Goal: Task Accomplishment & Management: Complete application form

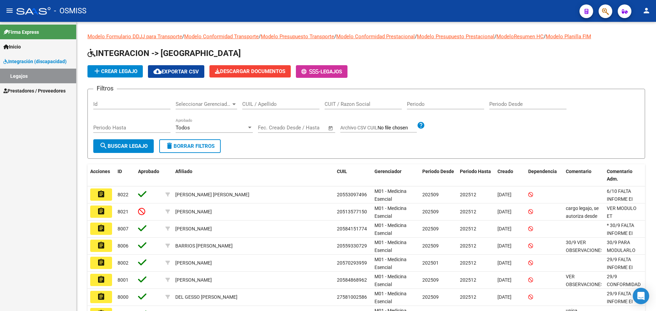
click at [24, 91] on span "Prestadores / Proveedores" at bounding box center [34, 91] width 62 height 8
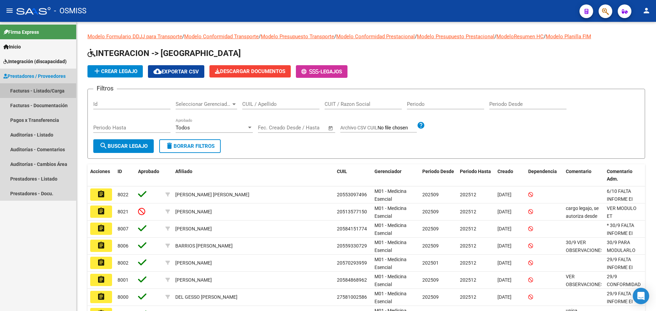
click at [39, 91] on link "Facturas - Listado/Carga" at bounding box center [38, 90] width 76 height 15
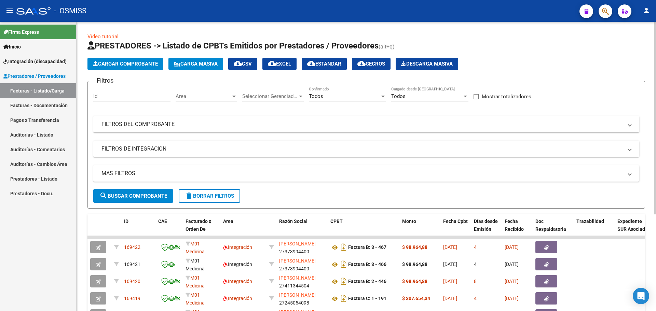
click at [214, 64] on span "Carga Masiva" at bounding box center [196, 64] width 44 height 6
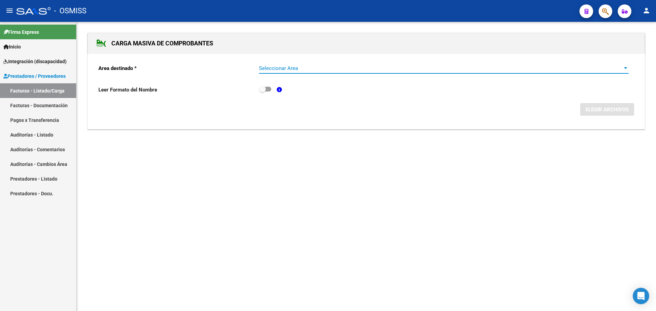
click at [625, 67] on div at bounding box center [626, 68] width 6 height 5
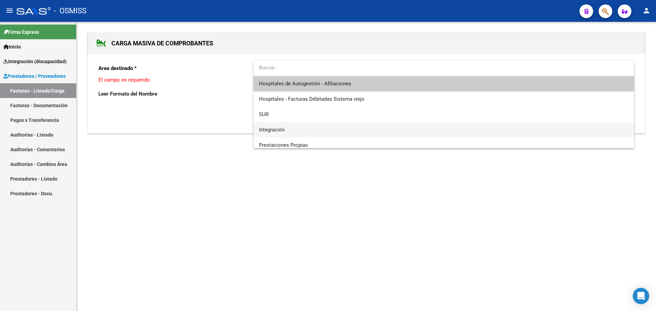
drag, startPoint x: 345, startPoint y: 124, endPoint x: 357, endPoint y: 124, distance: 12.0
click at [345, 124] on span "Integración" at bounding box center [444, 129] width 370 height 15
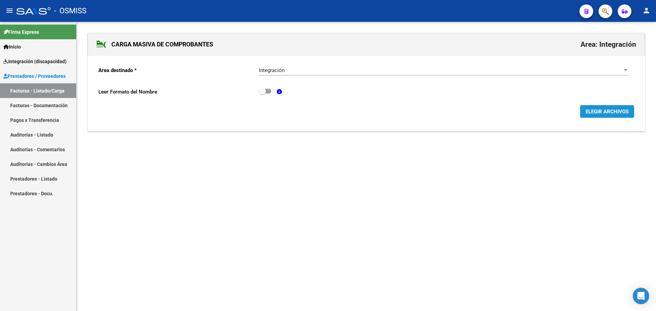
click at [615, 110] on span "ELEGIR ARCHIVOS" at bounding box center [607, 112] width 43 height 6
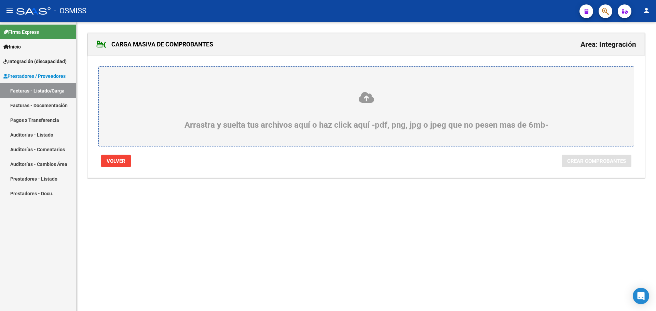
click at [142, 115] on div "Arrastra y suelta tus archivos aquí o haz click aquí -pdf, png, jpg o jpeg que …" at bounding box center [366, 110] width 502 height 39
click at [0, 0] on input "Arrastra y suelta tus archivos aquí o haz click aquí -pdf, png, jpg o jpeg que …" at bounding box center [0, 0] width 0 height 0
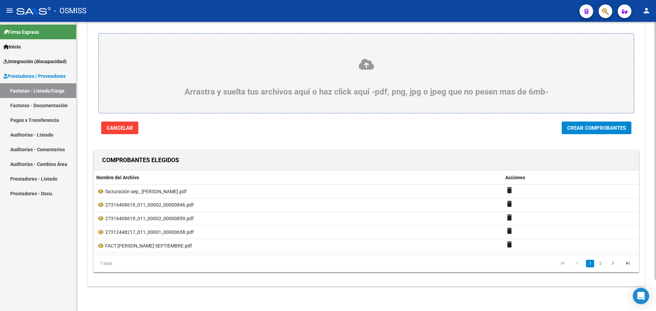
scroll to position [35, 0]
click at [574, 127] on span "Crear Comprobantes" at bounding box center [596, 128] width 59 height 6
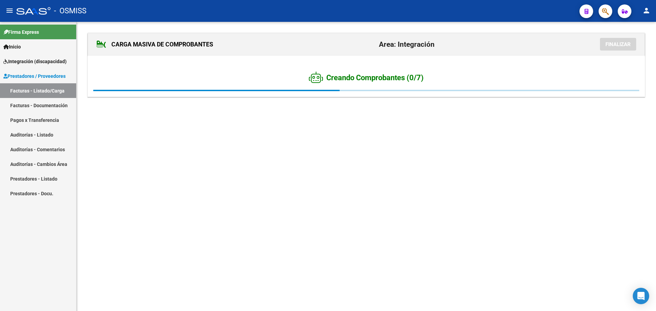
scroll to position [0, 0]
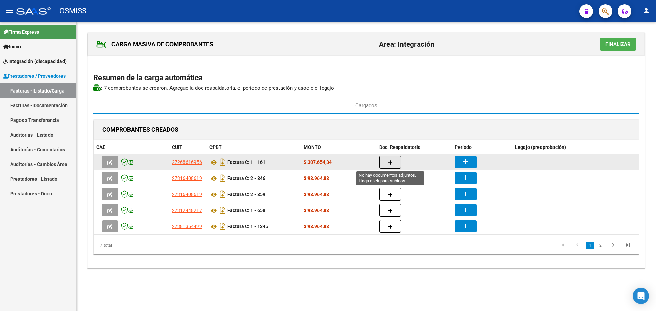
click at [391, 164] on icon "button" at bounding box center [390, 162] width 5 height 5
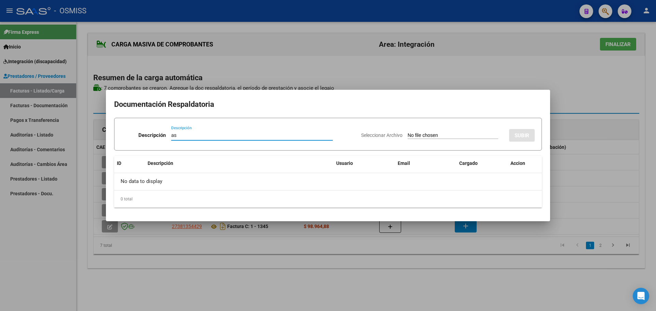
type input "as"
click at [411, 137] on input "Seleccionar Archivo" at bounding box center [453, 136] width 91 height 6
type input "C:\fakepath\asistencia sep_ [PERSON_NAME].pdf"
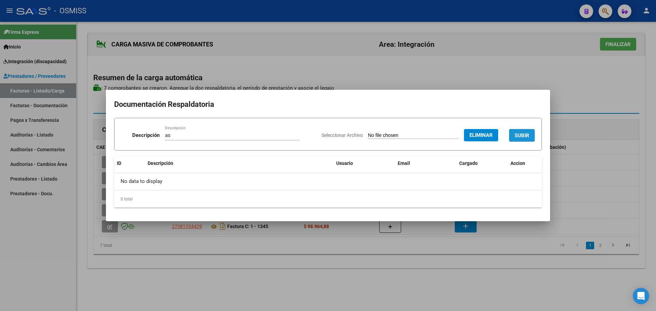
click at [520, 137] on span "SUBIR" at bounding box center [522, 136] width 15 height 6
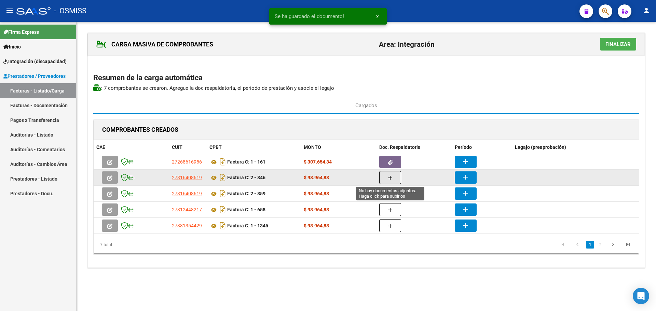
click at [394, 178] on button "button" at bounding box center [390, 177] width 22 height 13
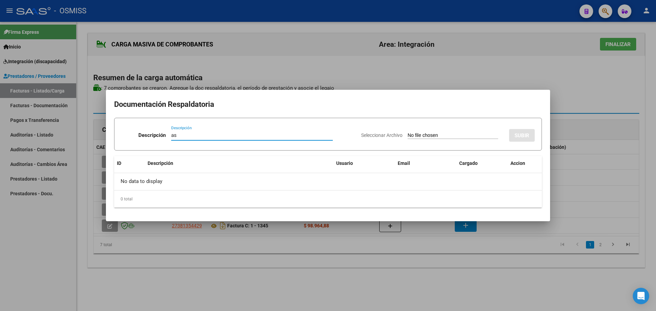
type input "as"
click at [431, 137] on input "Seleccionar Archivo" at bounding box center [453, 136] width 91 height 6
type input "C:\fakepath\asismartinagosto25.pdf"
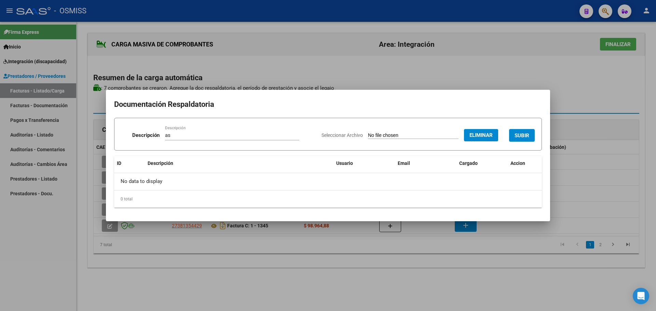
click at [521, 135] on span "SUBIR" at bounding box center [522, 136] width 15 height 6
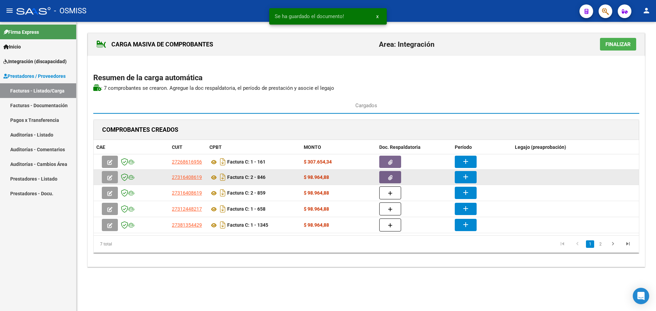
click at [467, 176] on mat-icon "add" at bounding box center [466, 177] width 8 height 8
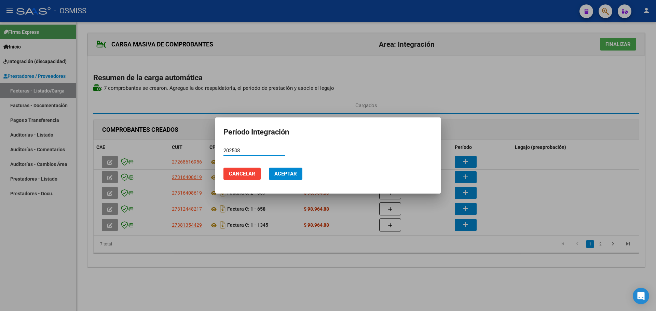
type input "202508"
click at [294, 177] on button "Aceptar" at bounding box center [285, 174] width 33 height 12
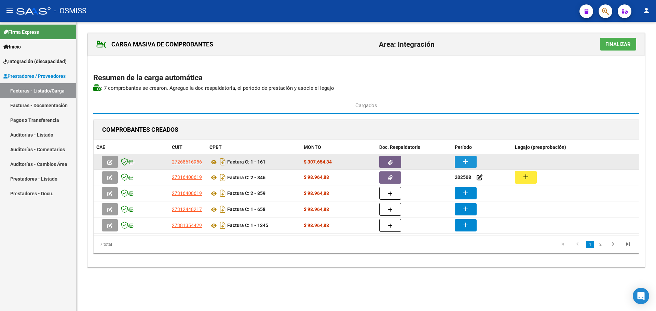
click at [469, 160] on mat-icon "add" at bounding box center [466, 162] width 8 height 8
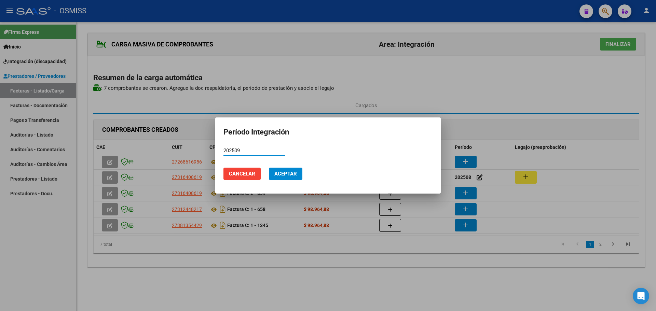
type input "202509"
click at [279, 174] on span "Aceptar" at bounding box center [285, 174] width 23 height 6
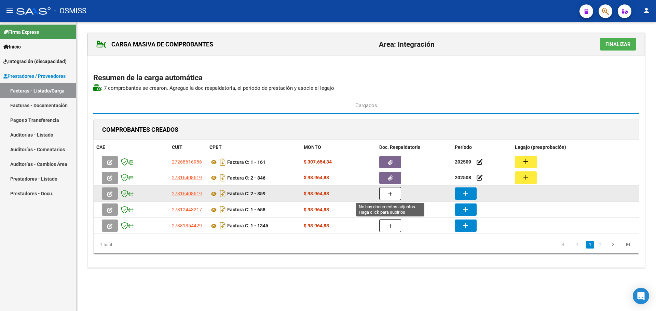
click at [389, 194] on icon "button" at bounding box center [390, 194] width 5 height 5
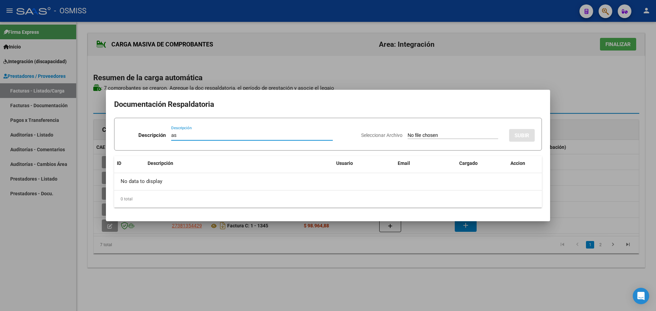
type input "as"
click at [447, 138] on input "Seleccionar Archivo" at bounding box center [453, 136] width 91 height 6
type input "C:\fakepath\asismartinsept25.pdf"
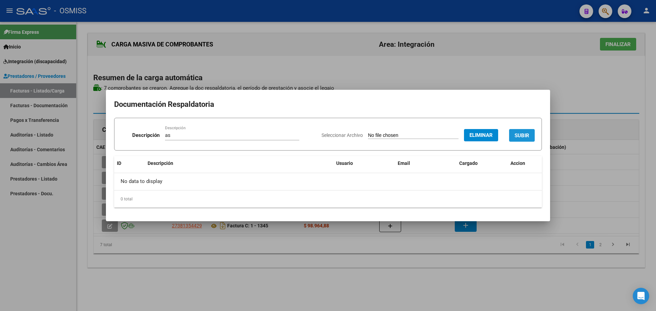
click at [522, 136] on span "SUBIR" at bounding box center [522, 136] width 15 height 6
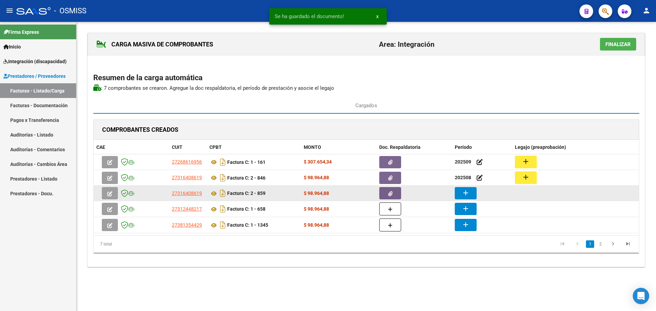
click at [468, 194] on mat-icon "add" at bounding box center [466, 193] width 8 height 8
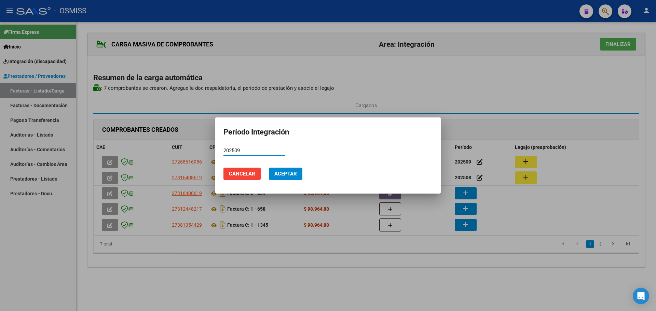
type input "202509"
click at [286, 175] on span "Aceptar" at bounding box center [285, 174] width 23 height 6
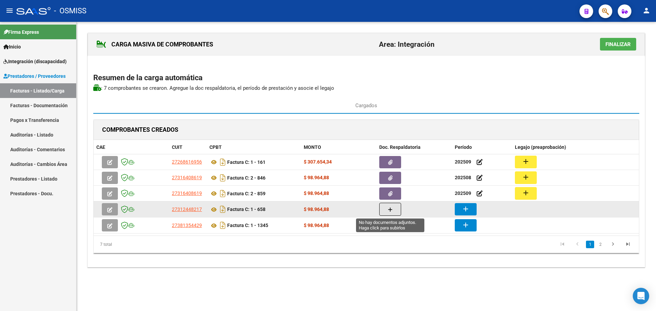
click at [388, 208] on icon "button" at bounding box center [390, 209] width 5 height 5
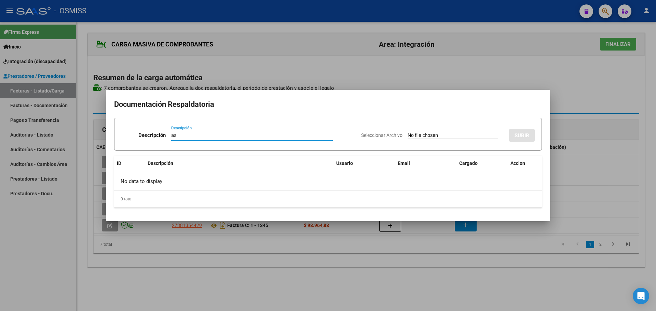
type input "as"
click at [408, 134] on input "Seleccionar Archivo" at bounding box center [453, 136] width 91 height 6
type input "C:\fakepath\Asistencia y conformidad Sinner fono 202509.pdf"
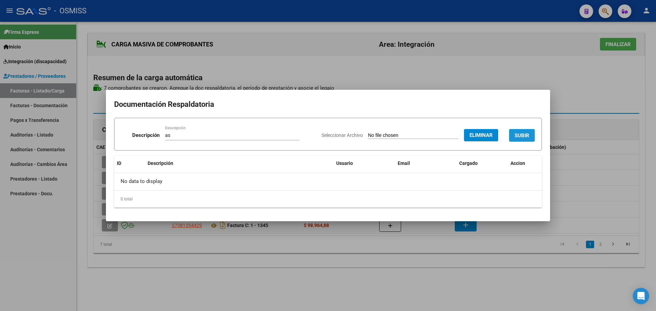
click at [520, 134] on span "SUBIR" at bounding box center [522, 136] width 15 height 6
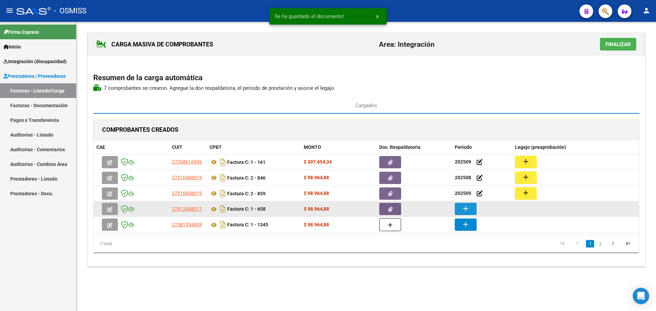
click at [470, 210] on button "add" at bounding box center [466, 209] width 22 height 12
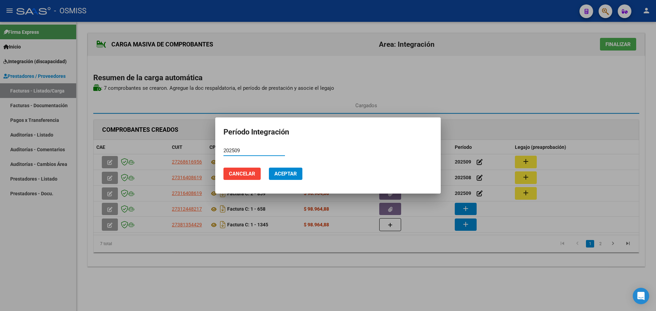
type input "202509"
click at [281, 176] on span "Aceptar" at bounding box center [285, 174] width 23 height 6
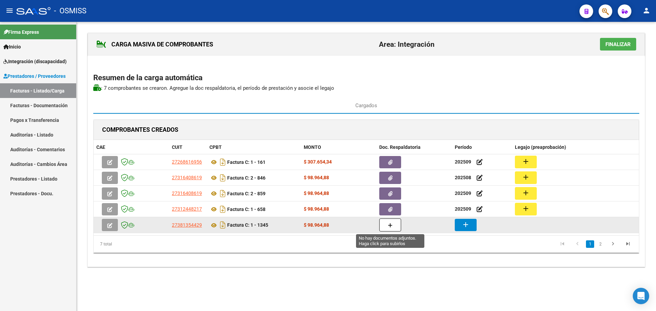
click at [384, 228] on button "button" at bounding box center [390, 225] width 22 height 13
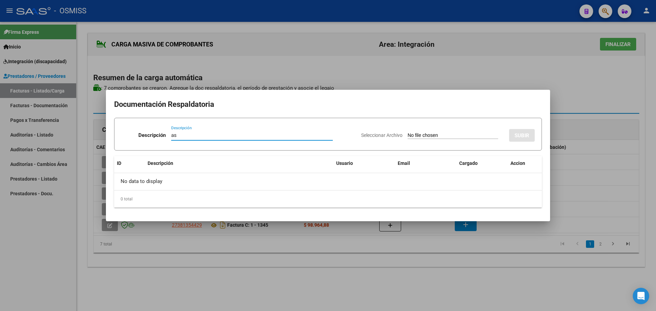
type input "as"
click at [419, 137] on input "Seleccionar Archivo" at bounding box center [453, 136] width 91 height 6
type input "C:\fakepath\[PERSON_NAME] septiembre.pdf"
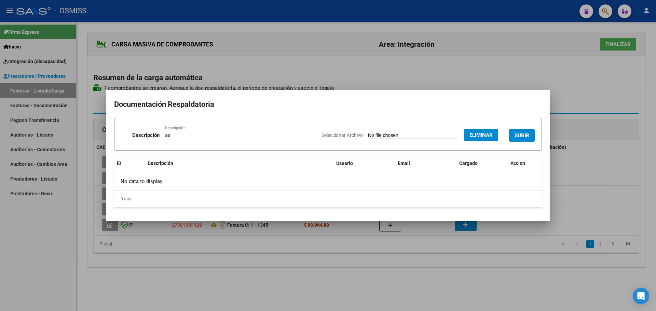
click at [520, 134] on span "SUBIR" at bounding box center [522, 136] width 15 height 6
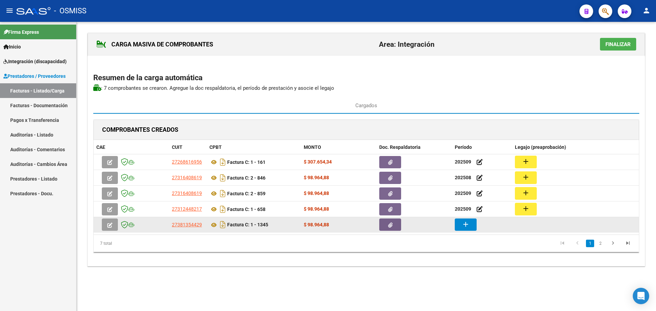
click at [461, 226] on button "add" at bounding box center [466, 225] width 22 height 12
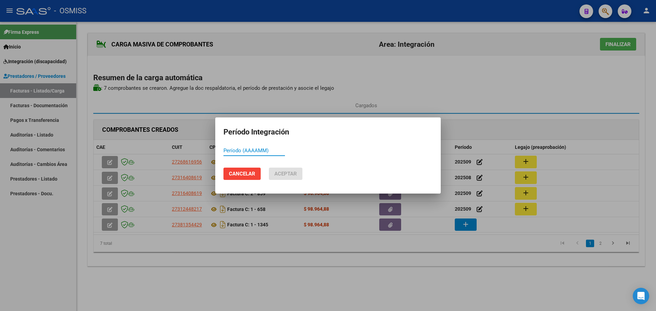
click at [411, 277] on div at bounding box center [328, 155] width 656 height 311
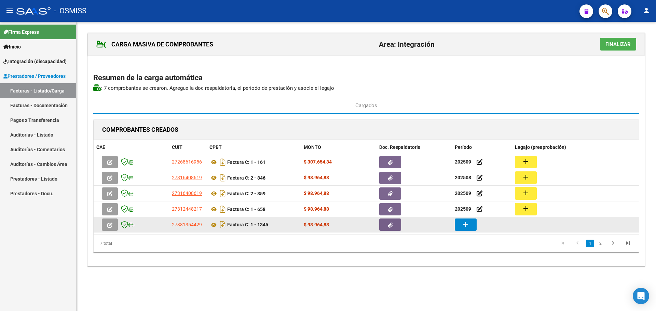
click at [464, 227] on mat-icon "add" at bounding box center [466, 224] width 8 height 8
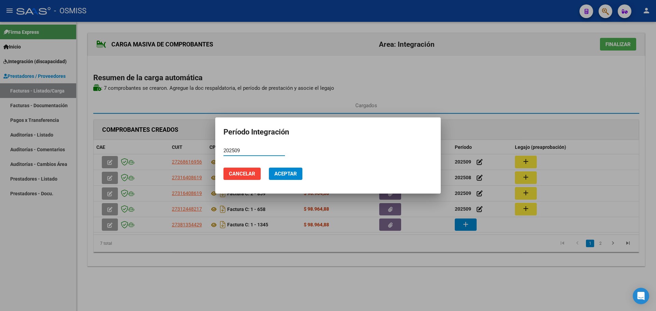
type input "202509"
click at [291, 172] on span "Aceptar" at bounding box center [285, 174] width 23 height 6
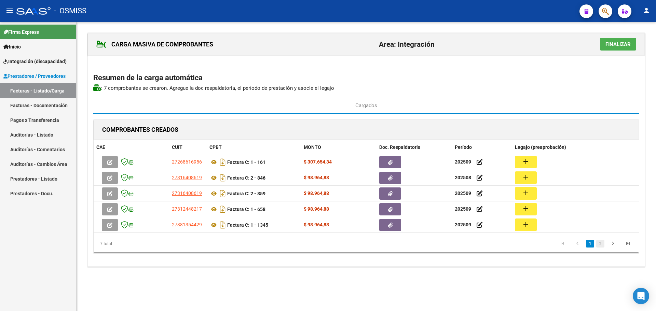
click at [600, 243] on link "2" at bounding box center [600, 244] width 8 height 8
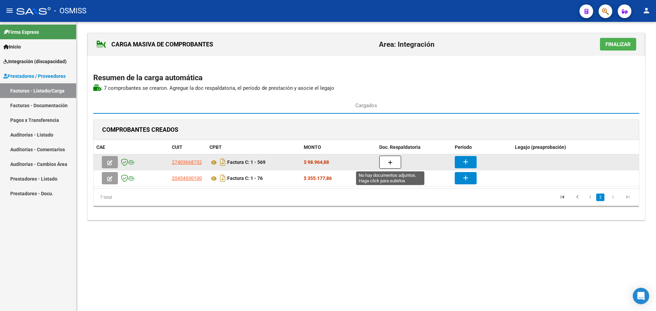
click at [389, 159] on button "button" at bounding box center [390, 162] width 22 height 13
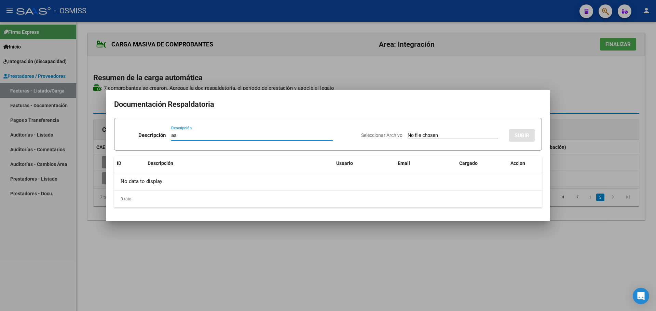
type input "as"
click at [410, 138] on input "Seleccionar Archivo" at bounding box center [453, 136] width 91 height 6
type input "C:\fakepath\[PERSON_NAME] Septimebre Psicopedagogia.pdf"
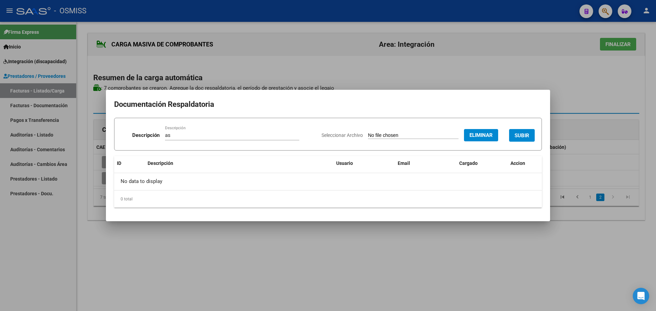
click at [530, 135] on button "SUBIR" at bounding box center [522, 135] width 26 height 13
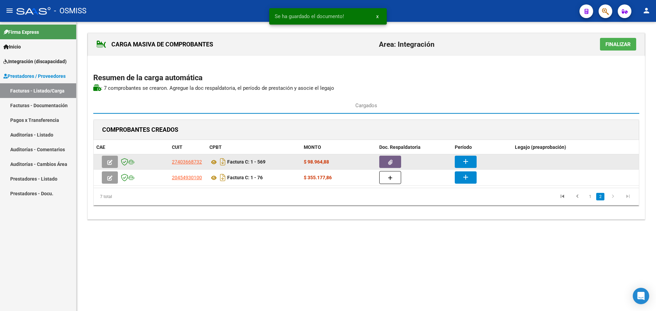
click at [469, 162] on mat-icon "add" at bounding box center [466, 162] width 8 height 8
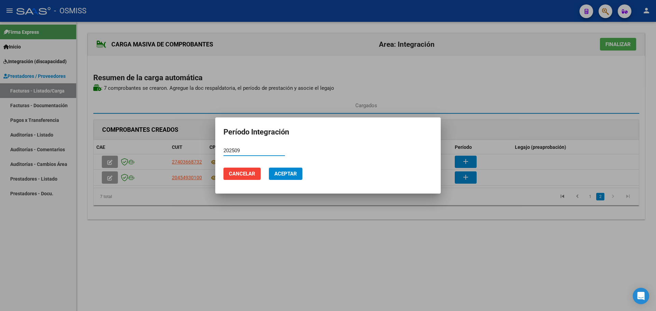
type input "202509"
click at [289, 176] on span "Aceptar" at bounding box center [285, 174] width 23 height 6
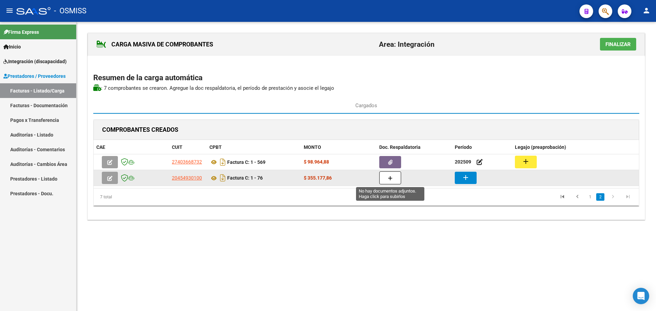
click at [388, 177] on icon "button" at bounding box center [390, 178] width 5 height 5
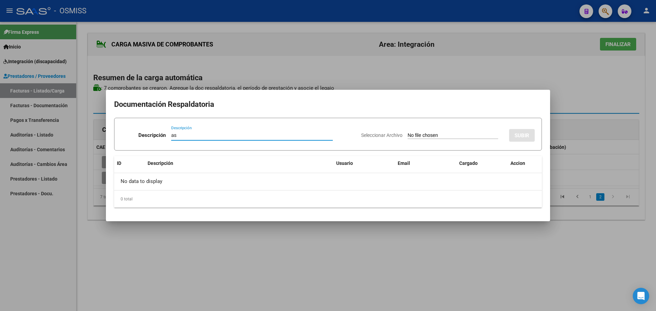
type input "as"
click at [430, 137] on input "Seleccionar Archivo" at bounding box center [453, 136] width 91 height 6
type input "C:\fakepath\Asistencias. Septiembre.pdf"
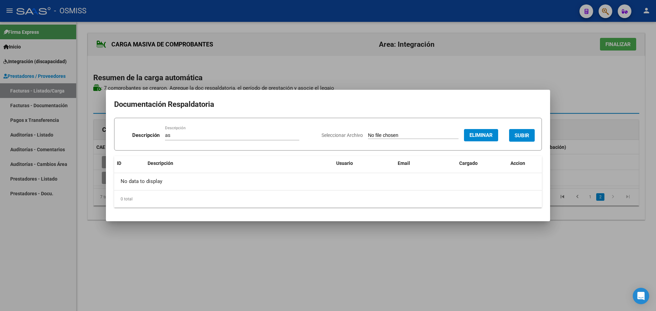
click at [524, 134] on span "SUBIR" at bounding box center [522, 136] width 15 height 6
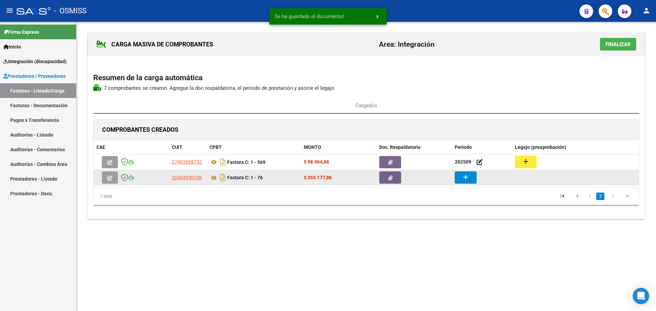
click at [467, 177] on mat-icon "add" at bounding box center [466, 177] width 8 height 8
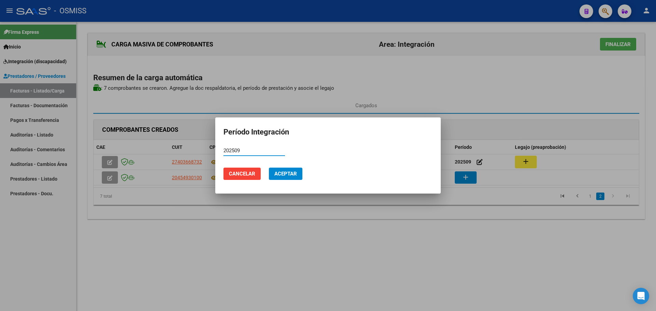
type input "202509"
click at [285, 175] on span "Aceptar" at bounding box center [285, 174] width 23 height 6
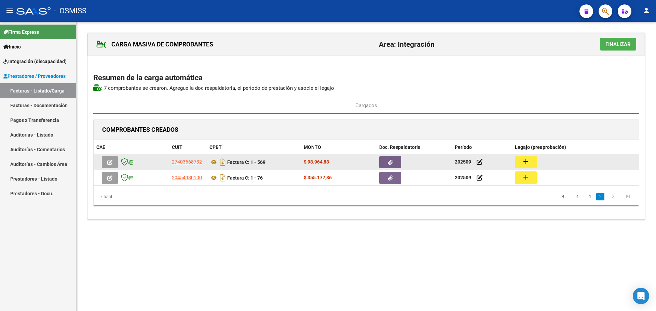
click at [529, 161] on mat-icon "add" at bounding box center [526, 162] width 8 height 8
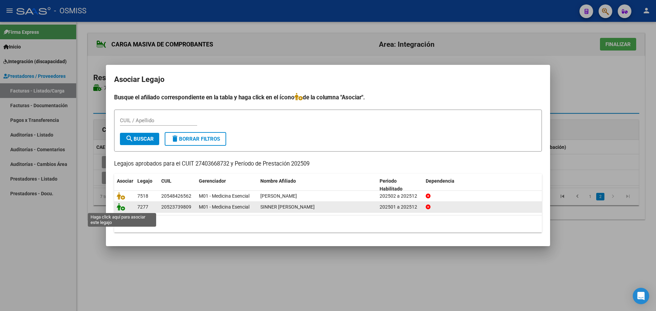
click at [122, 208] on icon at bounding box center [121, 207] width 8 height 8
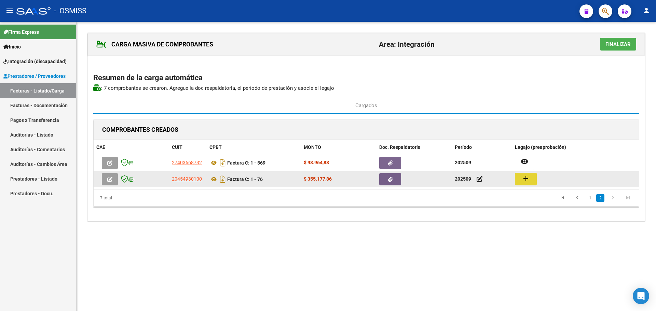
click at [524, 178] on mat-icon "add" at bounding box center [526, 179] width 8 height 8
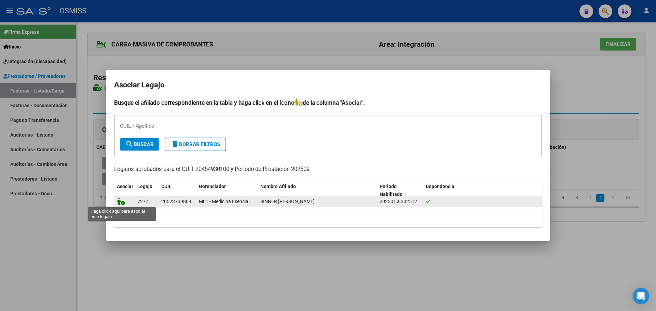
click at [117, 199] on icon at bounding box center [121, 202] width 8 height 8
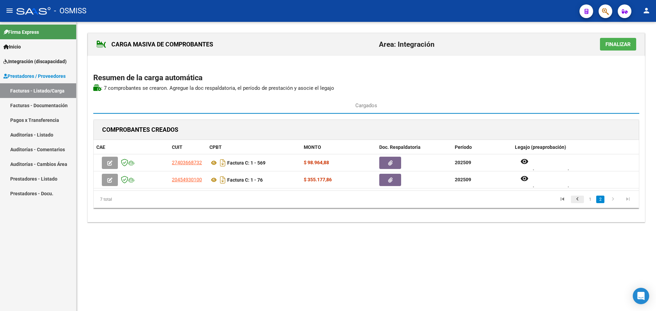
click at [579, 199] on icon "go to previous page" at bounding box center [577, 200] width 9 height 8
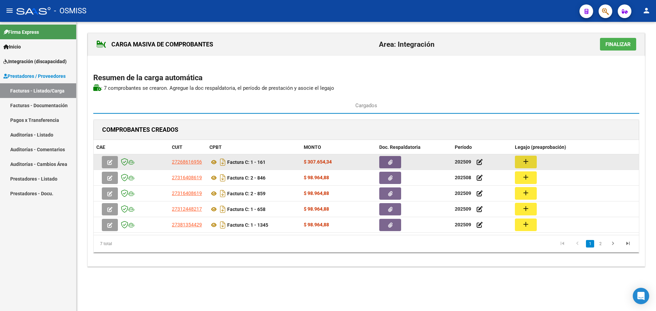
click at [531, 160] on button "add" at bounding box center [526, 162] width 22 height 13
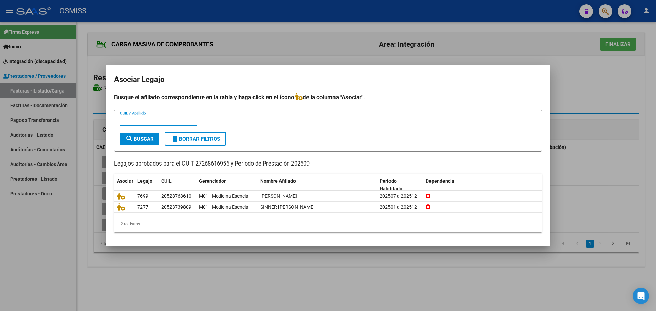
type input "a"
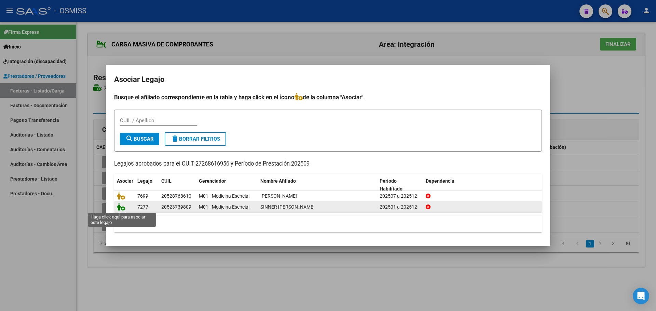
click at [119, 208] on icon at bounding box center [121, 207] width 8 height 8
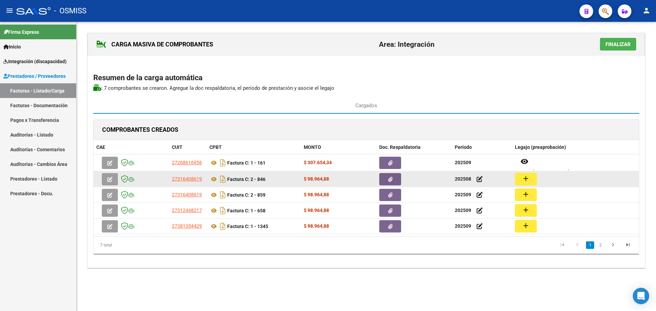
click at [527, 177] on mat-icon "add" at bounding box center [526, 179] width 8 height 8
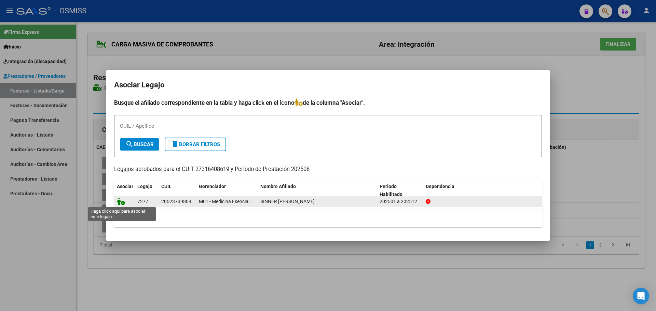
click at [120, 200] on icon at bounding box center [121, 202] width 8 height 8
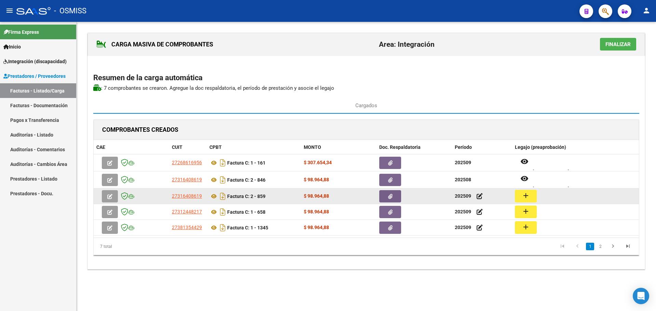
click at [526, 195] on mat-icon "add" at bounding box center [526, 196] width 8 height 8
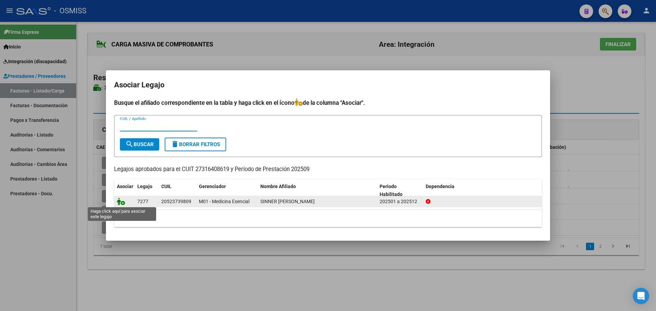
click at [120, 201] on icon at bounding box center [121, 202] width 8 height 8
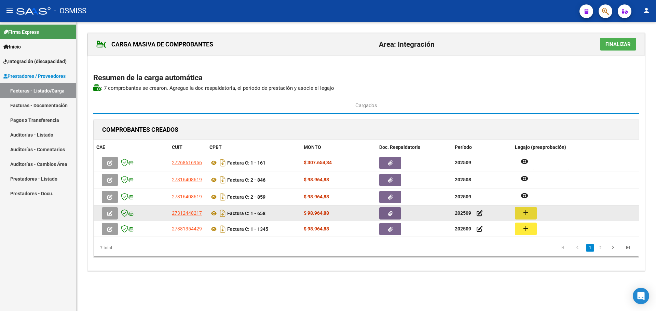
click at [531, 215] on button "add" at bounding box center [526, 213] width 22 height 13
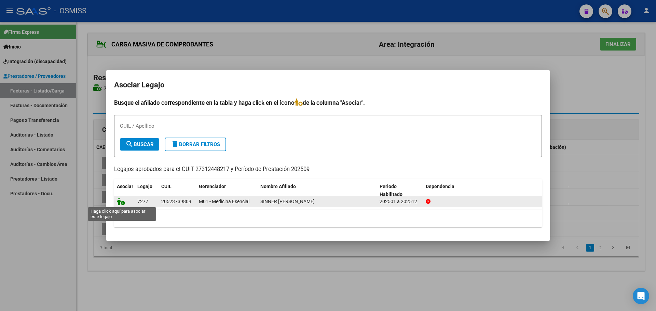
click at [117, 202] on icon at bounding box center [121, 202] width 8 height 8
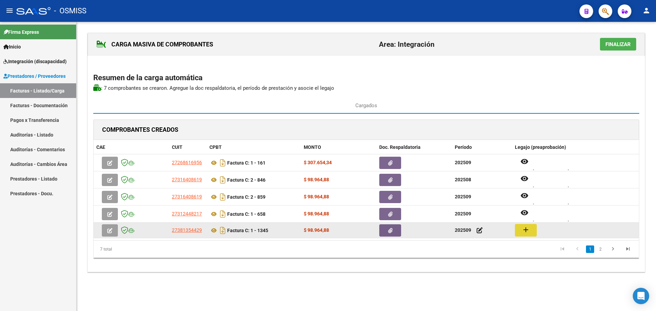
click at [524, 228] on mat-icon "add" at bounding box center [526, 230] width 8 height 8
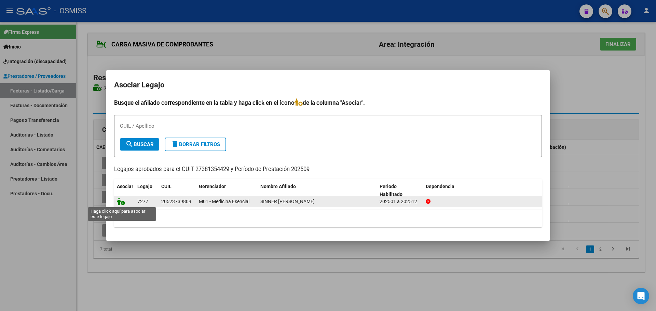
click at [123, 203] on icon at bounding box center [121, 202] width 8 height 8
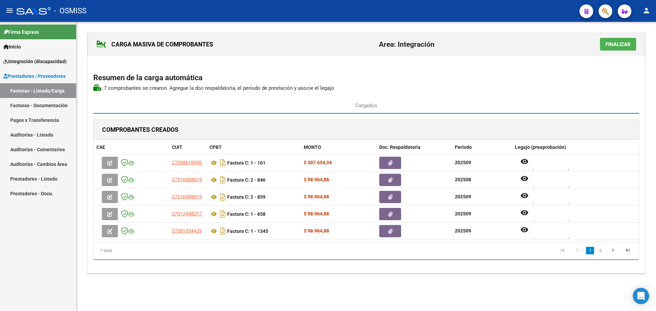
click at [601, 253] on link "2" at bounding box center [600, 251] width 8 height 8
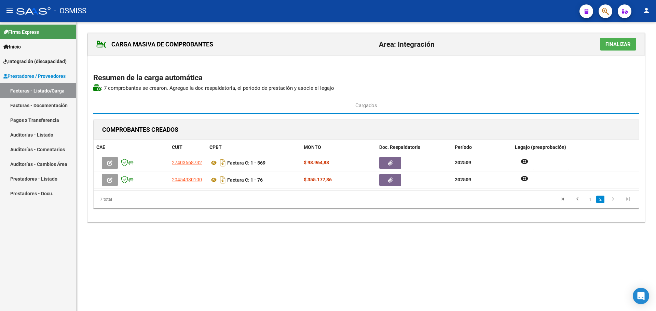
click at [611, 40] on button "Finalizar" at bounding box center [618, 44] width 36 height 13
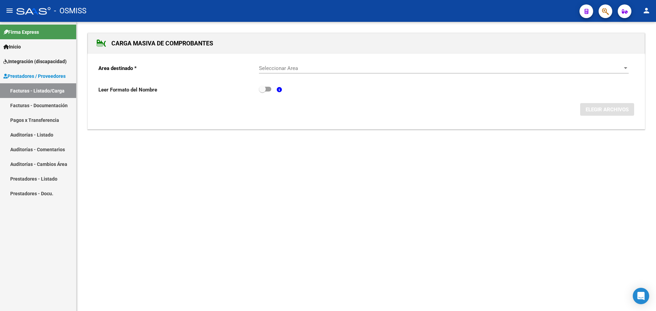
click at [623, 64] on div "Seleccionar Area Seleccionar Area" at bounding box center [444, 66] width 370 height 15
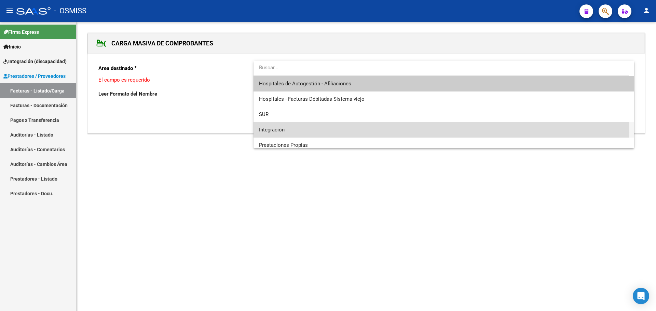
click at [347, 133] on span "Integración" at bounding box center [444, 129] width 370 height 15
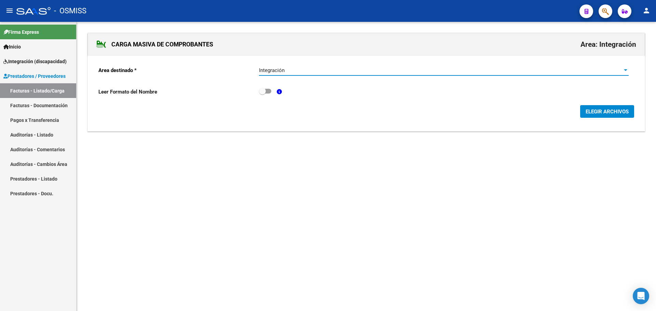
click at [609, 113] on span "ELEGIR ARCHIVOS" at bounding box center [607, 112] width 43 height 6
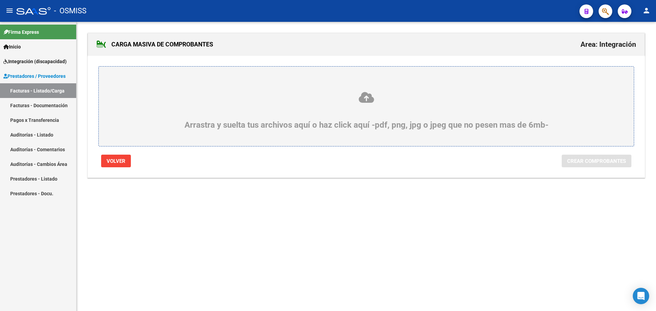
click at [175, 124] on div "Arrastra y suelta tus archivos aquí o haz click aquí -pdf, png, jpg o jpeg que …" at bounding box center [366, 110] width 502 height 39
click at [0, 0] on input "Arrastra y suelta tus archivos aquí o haz click aquí -pdf, png, jpg o jpeg que …" at bounding box center [0, 0] width 0 height 0
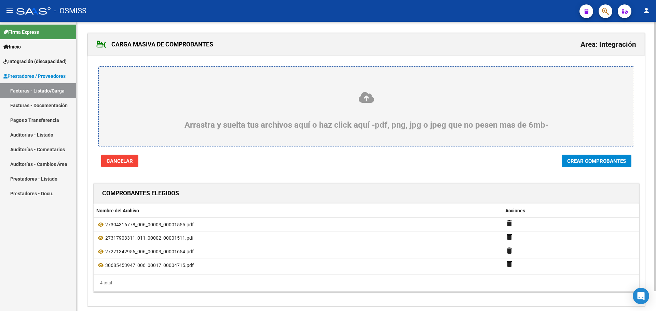
click at [593, 163] on span "Crear Comprobantes" at bounding box center [596, 161] width 59 height 6
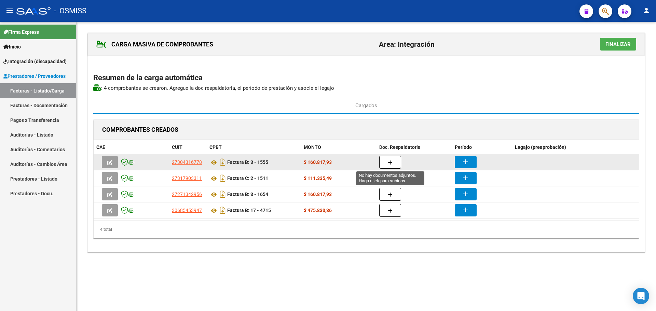
click at [390, 162] on icon "button" at bounding box center [390, 162] width 5 height 5
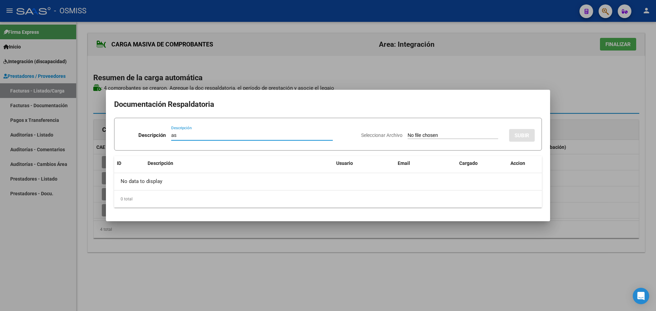
type input "as"
click at [439, 135] on input "Seleccionar Archivo" at bounding box center [453, 136] width 91 height 6
type input "C:\fakepath\[PERSON_NAME].pdf"
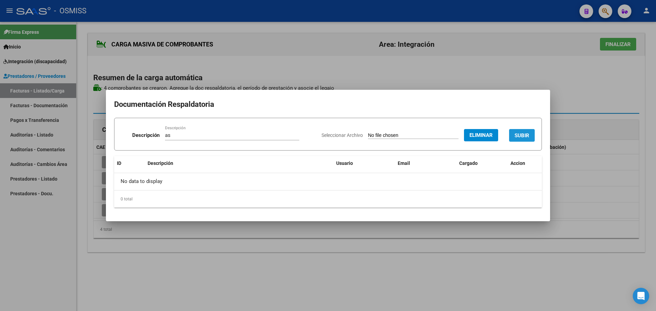
click at [526, 135] on span "SUBIR" at bounding box center [522, 136] width 15 height 6
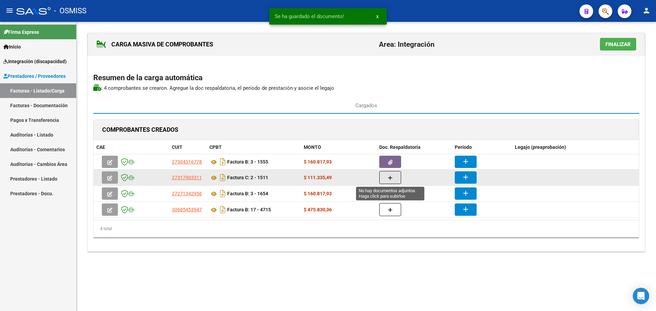
click at [387, 176] on button "button" at bounding box center [390, 177] width 22 height 13
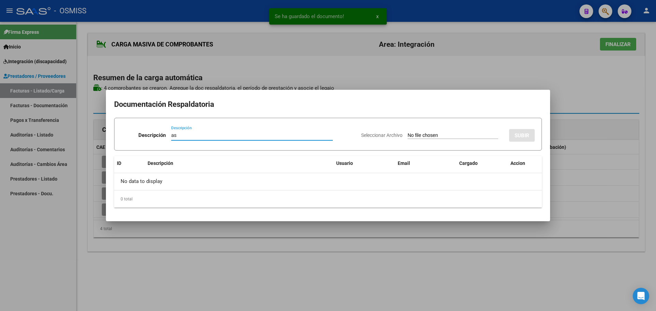
type input "as"
click at [466, 136] on input "Seleccionar Archivo" at bounding box center [453, 136] width 91 height 6
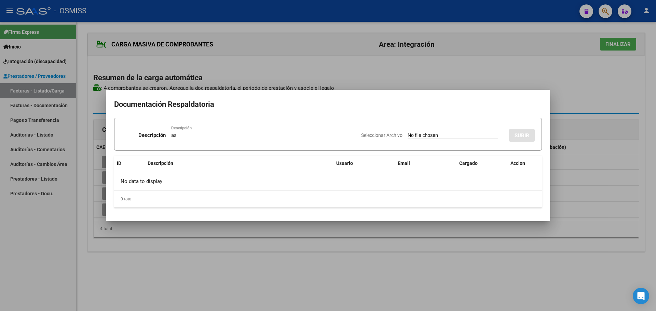
type input "C:\fakepath\Asistencia 092025 [GEOGRAPHIC_DATA][PERSON_NAME].pdf"
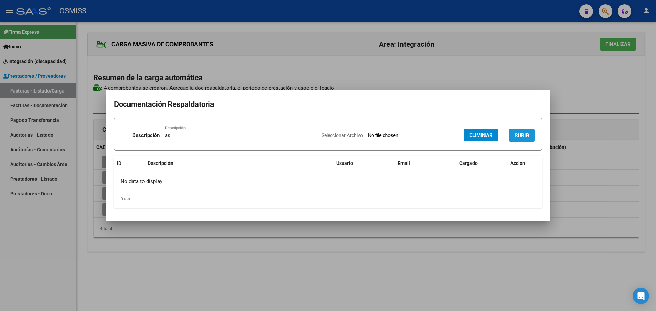
click at [521, 137] on span "SUBIR" at bounding box center [522, 136] width 15 height 6
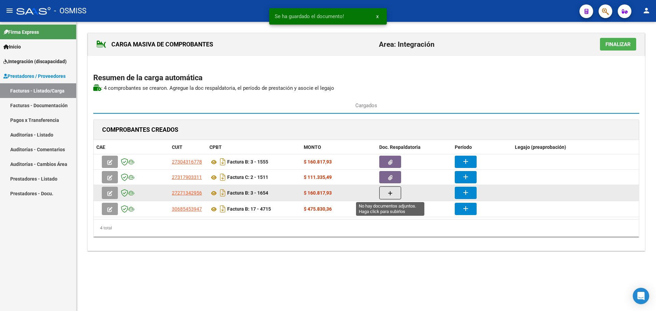
click at [395, 191] on button "button" at bounding box center [390, 193] width 22 height 13
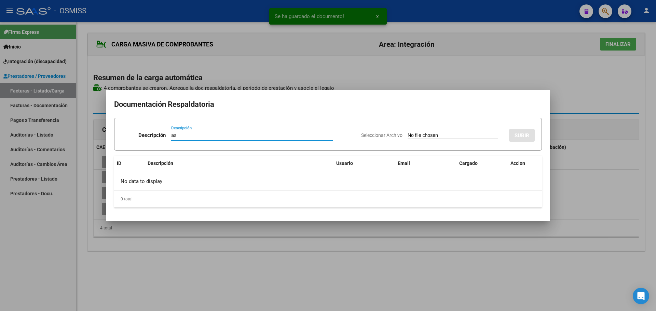
type input "as"
click at [434, 137] on input "Seleccionar Archivo" at bounding box center [453, 136] width 91 height 6
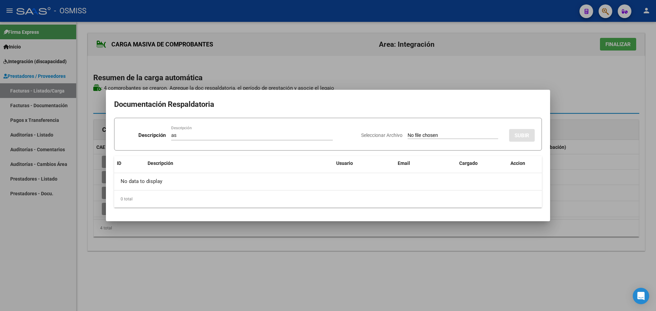
type input "C:\fakepath\[PERSON_NAME] ASISTENCIA [DATE].pdf"
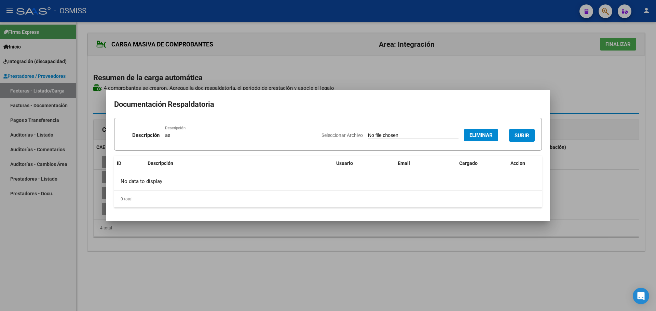
click at [521, 134] on span "SUBIR" at bounding box center [522, 136] width 15 height 6
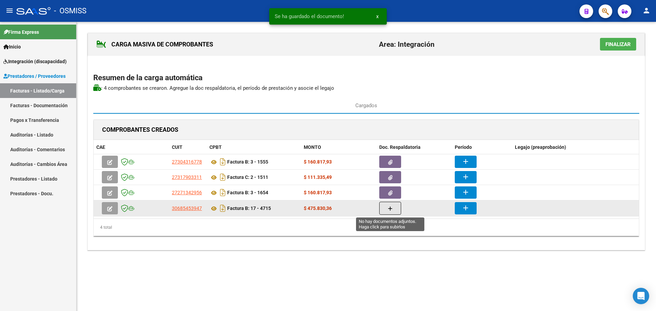
click at [387, 206] on button "button" at bounding box center [390, 208] width 22 height 13
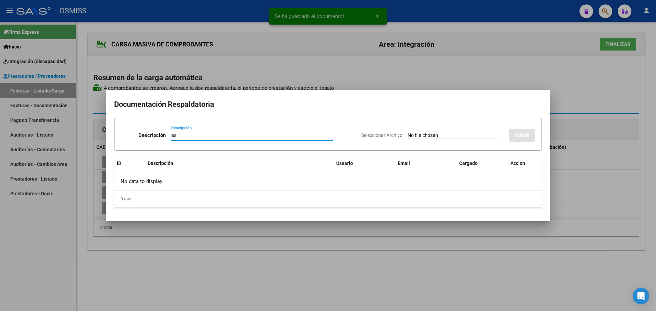
type input "as"
click at [440, 137] on input "Seleccionar Archivo" at bounding box center [453, 136] width 91 height 6
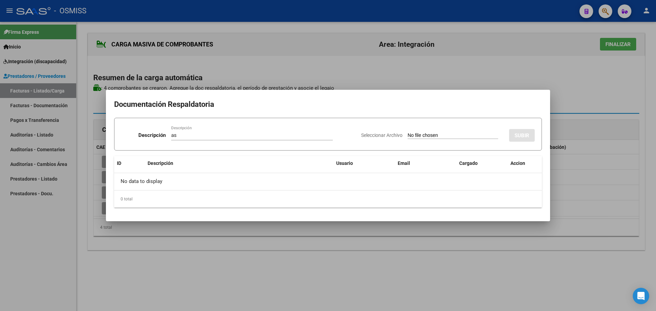
type input "C:\fakepath\[PERSON_NAME] asistencia.pdf"
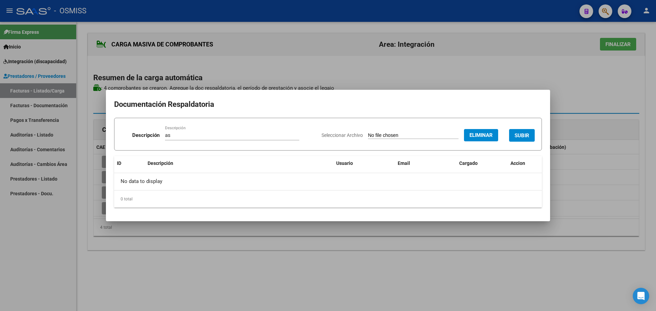
click at [520, 135] on span "SUBIR" at bounding box center [522, 136] width 15 height 6
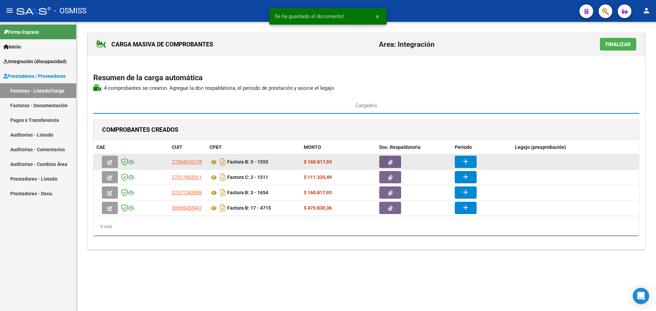
click at [465, 162] on mat-icon "add" at bounding box center [466, 162] width 8 height 8
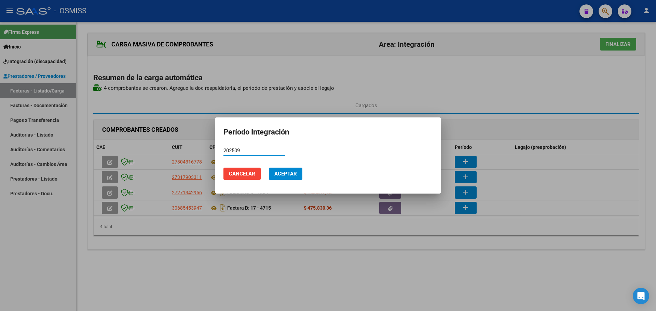
type input "202509"
click at [291, 176] on span "Aceptar" at bounding box center [285, 174] width 23 height 6
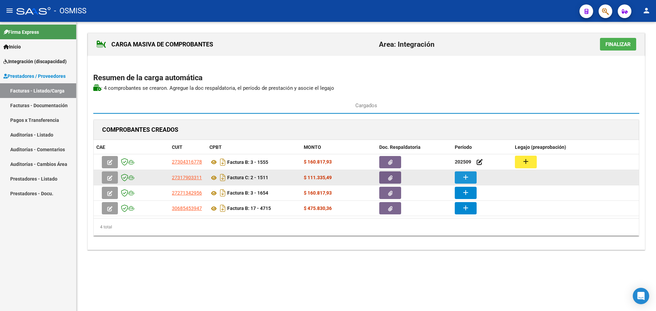
click at [466, 178] on mat-icon "add" at bounding box center [466, 177] width 8 height 8
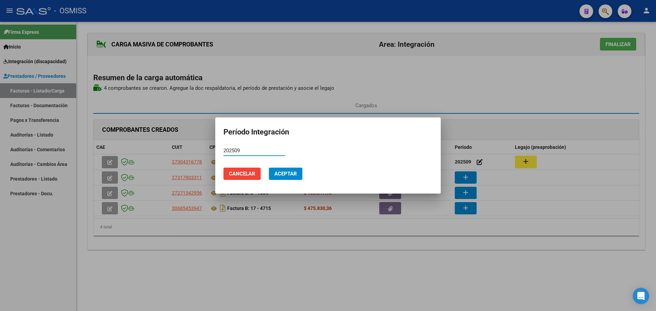
type input "202509"
click at [284, 176] on span "Aceptar" at bounding box center [285, 174] width 23 height 6
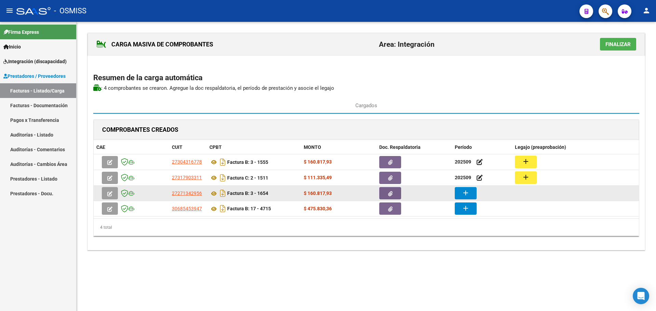
click at [462, 194] on mat-icon "add" at bounding box center [466, 193] width 8 height 8
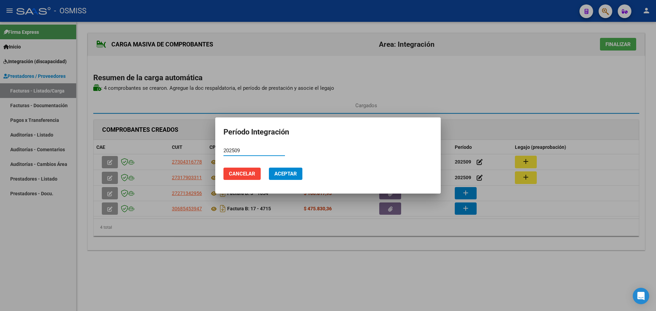
type input "202509"
click at [286, 173] on span "Aceptar" at bounding box center [285, 174] width 23 height 6
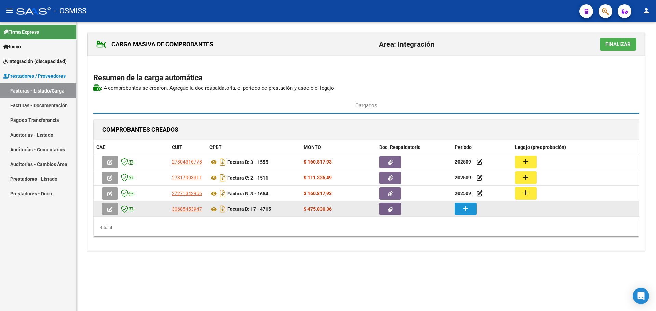
click at [468, 208] on mat-icon "add" at bounding box center [466, 209] width 8 height 8
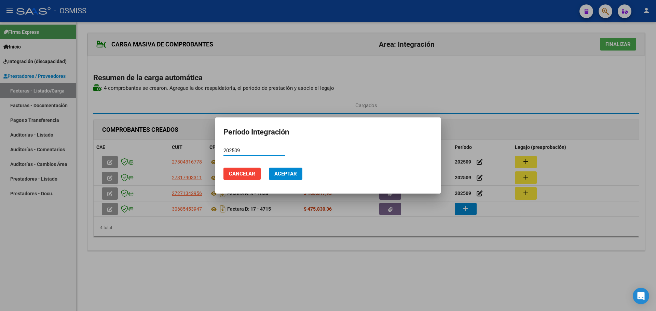
type input "202509"
click at [291, 176] on span "Aceptar" at bounding box center [285, 174] width 23 height 6
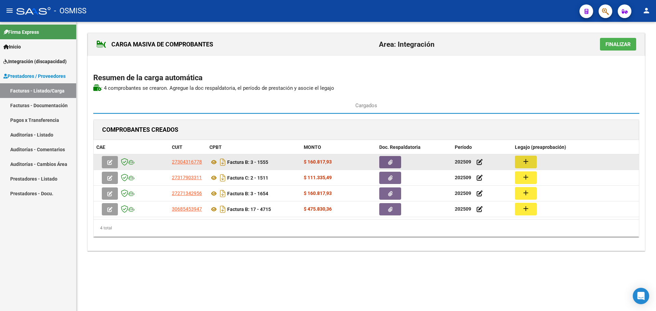
click at [528, 159] on mat-icon "add" at bounding box center [526, 162] width 8 height 8
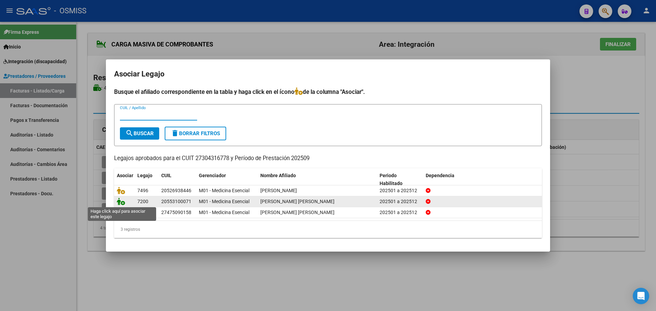
click at [120, 202] on icon at bounding box center [121, 202] width 8 height 8
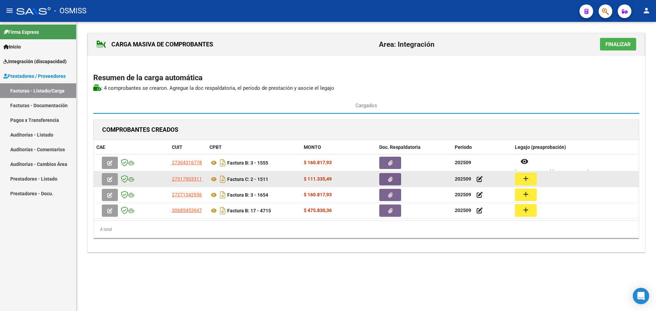
click at [528, 178] on mat-icon "add" at bounding box center [526, 179] width 8 height 8
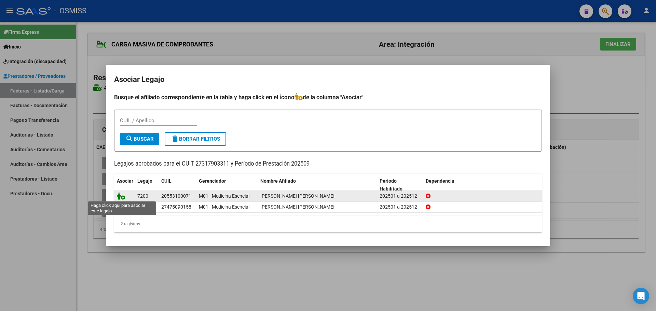
click at [119, 194] on icon at bounding box center [121, 196] width 8 height 8
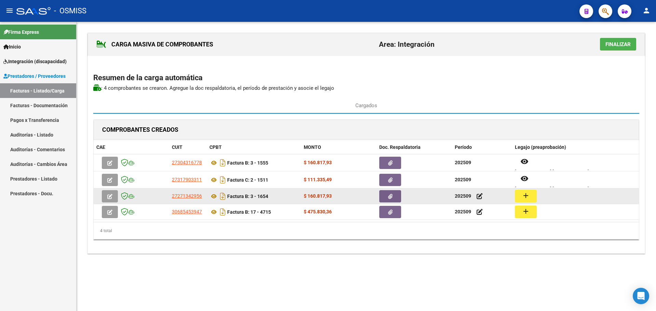
click at [530, 194] on button "add" at bounding box center [526, 196] width 22 height 13
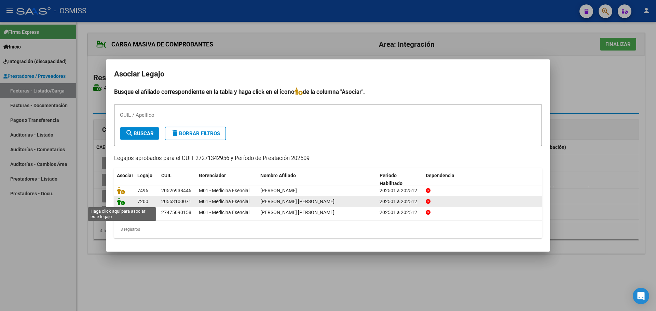
click at [119, 200] on icon at bounding box center [121, 202] width 8 height 8
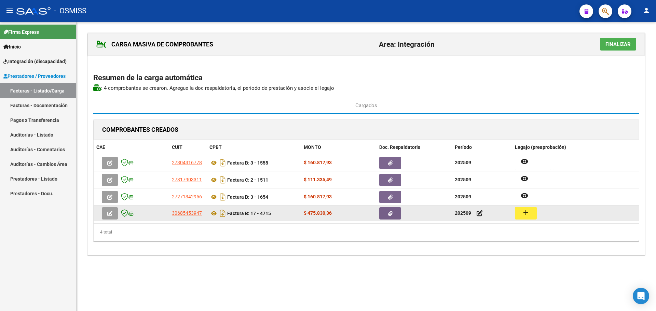
click at [527, 210] on mat-icon "add" at bounding box center [526, 213] width 8 height 8
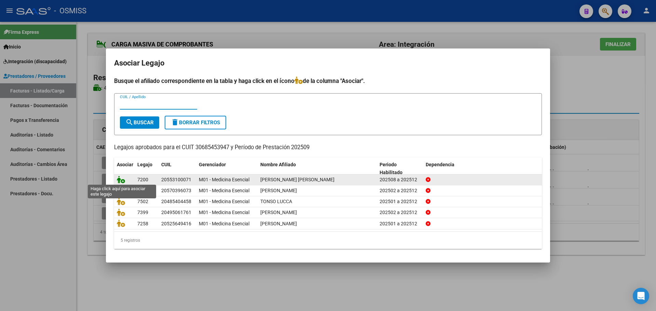
click at [122, 177] on icon at bounding box center [121, 180] width 8 height 8
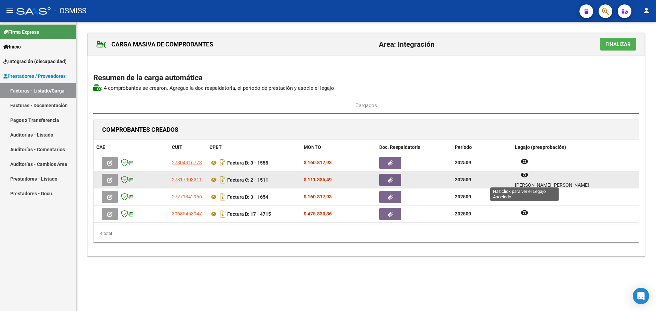
scroll to position [5, 0]
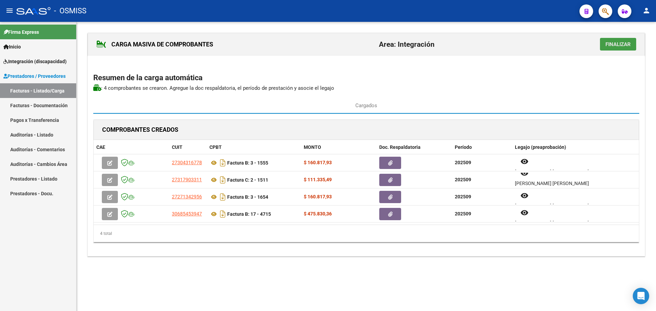
click at [616, 46] on span "Finalizar" at bounding box center [617, 44] width 25 height 6
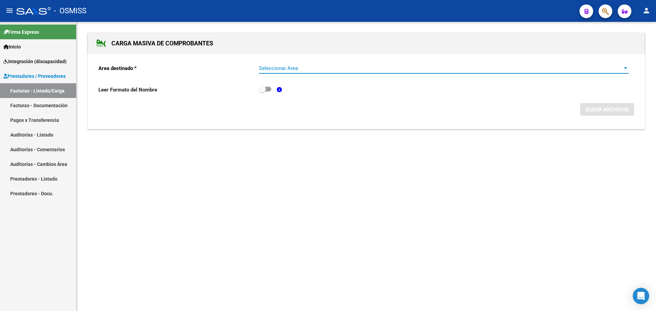
click at [625, 69] on div at bounding box center [625, 68] width 3 height 2
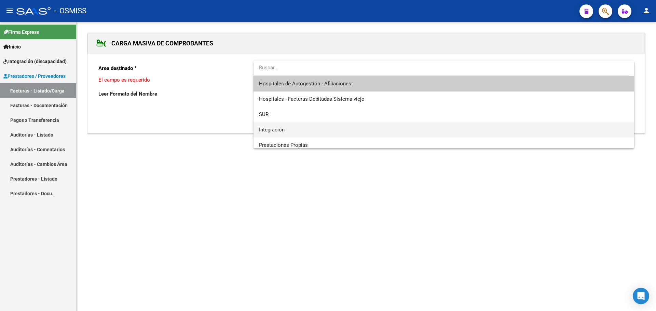
click at [313, 132] on span "Integración" at bounding box center [444, 129] width 370 height 15
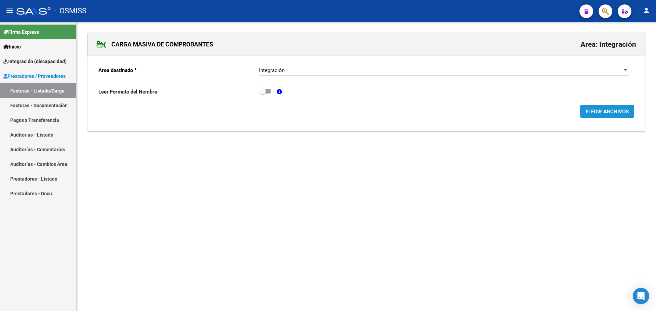
click at [601, 111] on span "ELEGIR ARCHIVOS" at bounding box center [607, 112] width 43 height 6
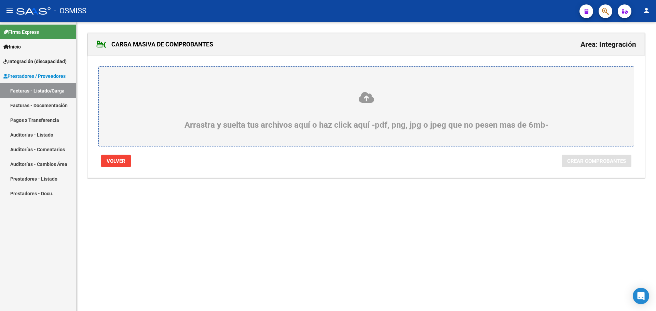
click at [203, 103] on icon at bounding box center [366, 97] width 502 height 13
click at [0, 0] on input "Arrastra y suelta tus archivos aquí o haz click aquí -pdf, png, jpg o jpeg que …" at bounding box center [0, 0] width 0 height 0
